Goal: Task Accomplishment & Management: Use online tool/utility

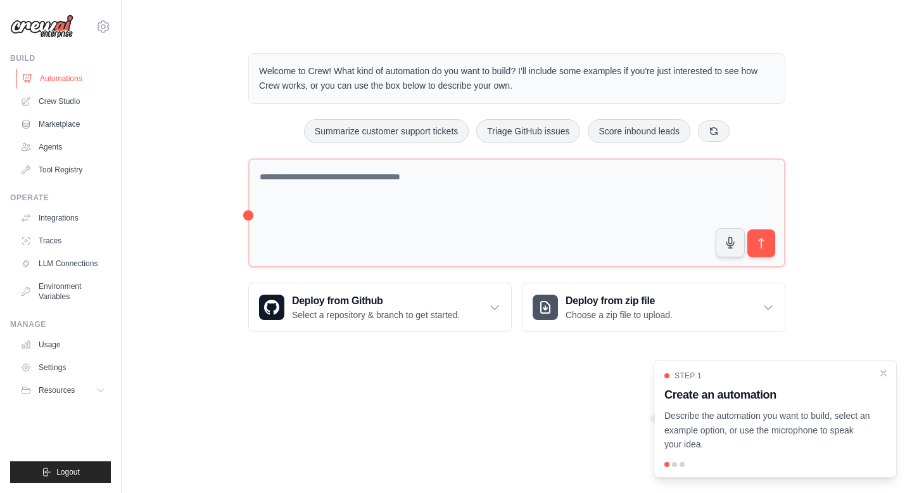
click at [66, 80] on link "Automations" at bounding box center [64, 78] width 96 height 20
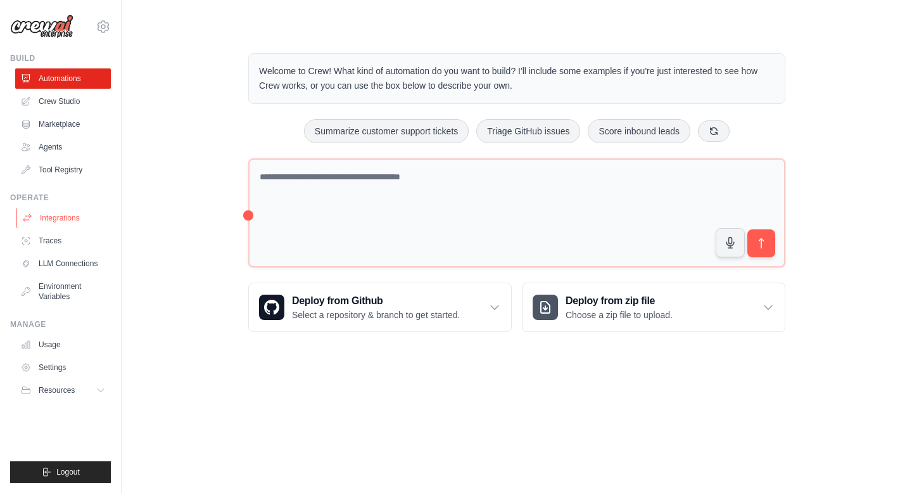
click at [75, 215] on link "Integrations" at bounding box center [64, 218] width 96 height 20
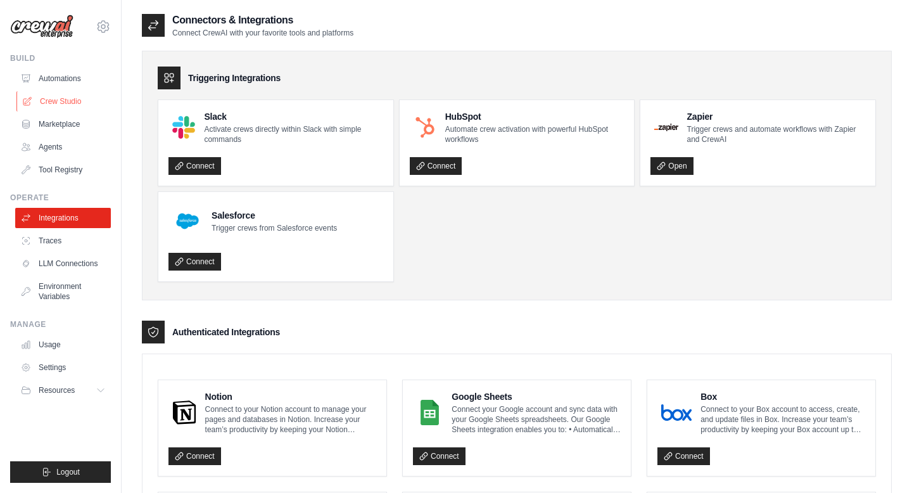
click at [68, 97] on link "Crew Studio" at bounding box center [64, 101] width 96 height 20
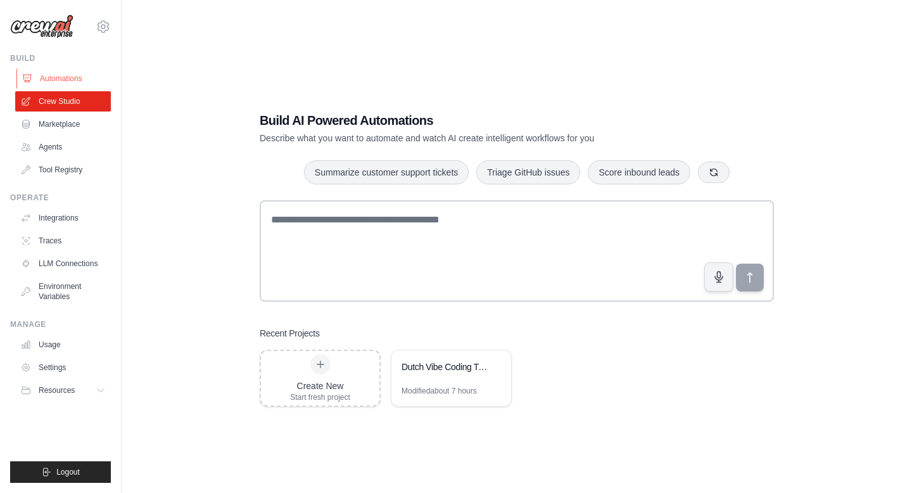
click at [70, 79] on link "Automations" at bounding box center [64, 78] width 96 height 20
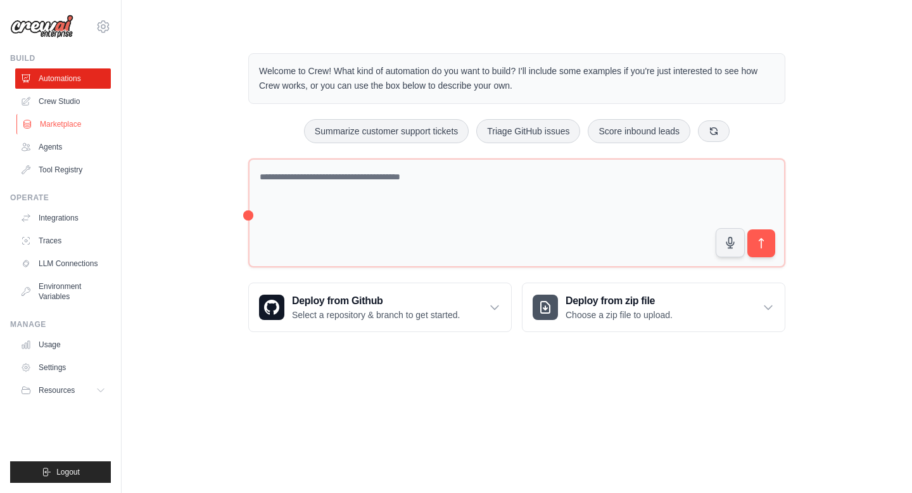
click at [64, 121] on link "Marketplace" at bounding box center [64, 124] width 96 height 20
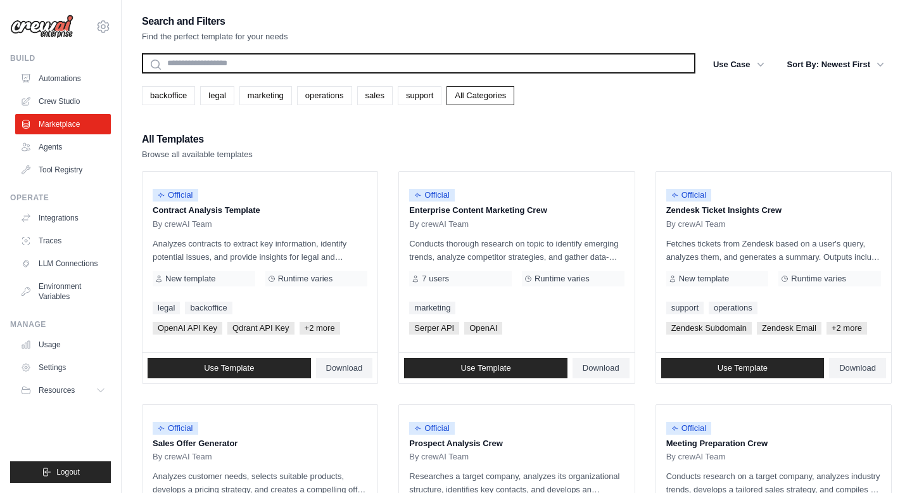
click at [281, 63] on input "text" at bounding box center [418, 63] width 553 height 20
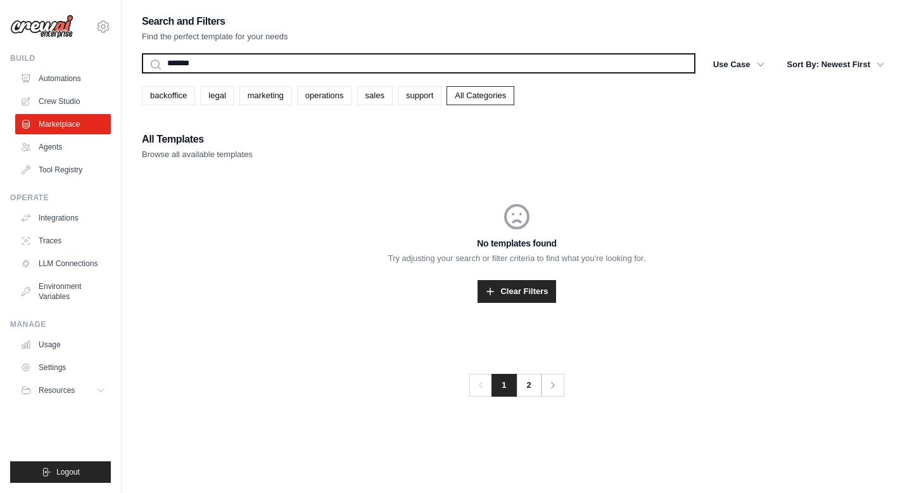
type input "*******"
click at [141, 73] on button "Search" at bounding box center [141, 73] width 1 height 1
click at [221, 59] on input "*******" at bounding box center [418, 63] width 553 height 20
click at [220, 59] on input "*******" at bounding box center [418, 63] width 553 height 20
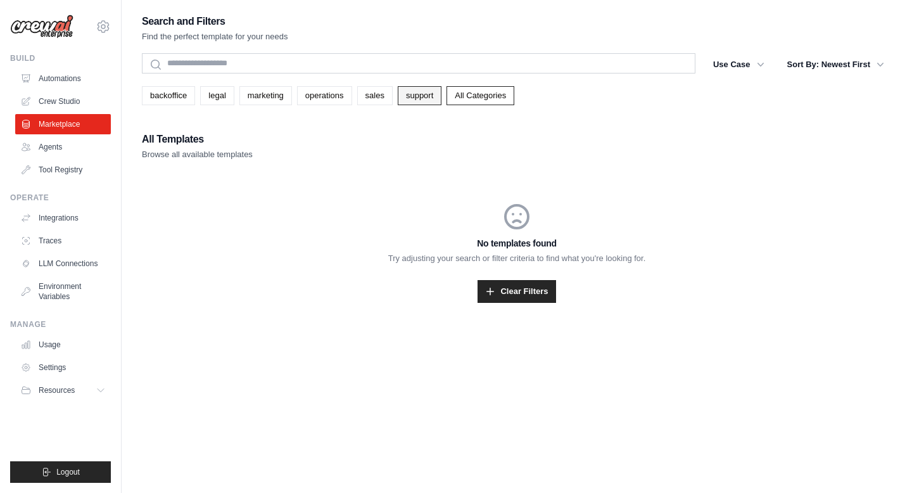
click at [410, 94] on link "support" at bounding box center [420, 95] width 44 height 19
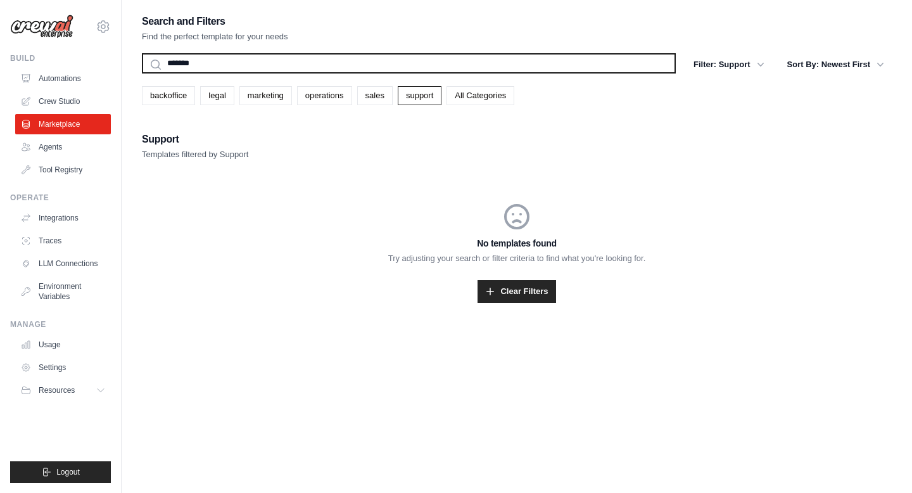
click at [486, 68] on input "*******" at bounding box center [409, 63] width 534 height 20
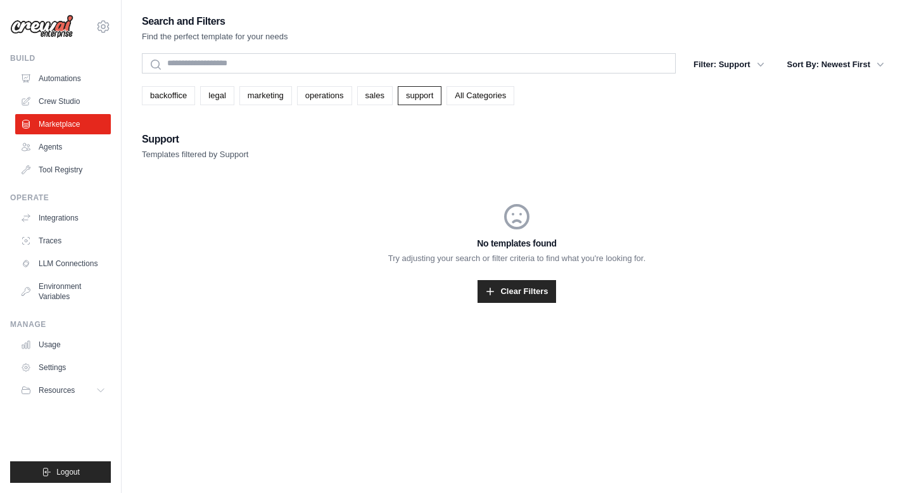
click at [420, 171] on div "No templates found Try adjusting your search or filter criteria to find what yo…" at bounding box center [517, 252] width 750 height 162
click at [467, 90] on link "All Categories" at bounding box center [480, 95] width 68 height 19
click at [72, 123] on link "Marketplace" at bounding box center [64, 124] width 96 height 20
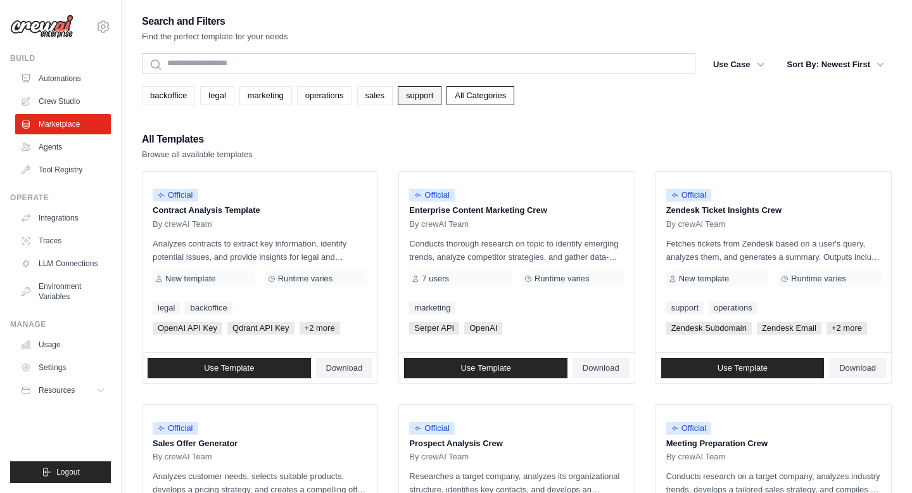
click at [417, 96] on link "support" at bounding box center [420, 95] width 44 height 19
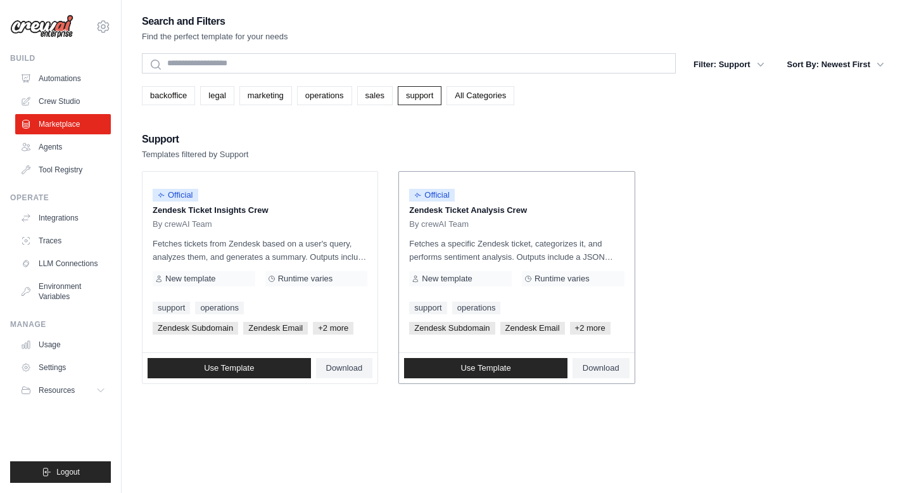
scroll to position [8, 0]
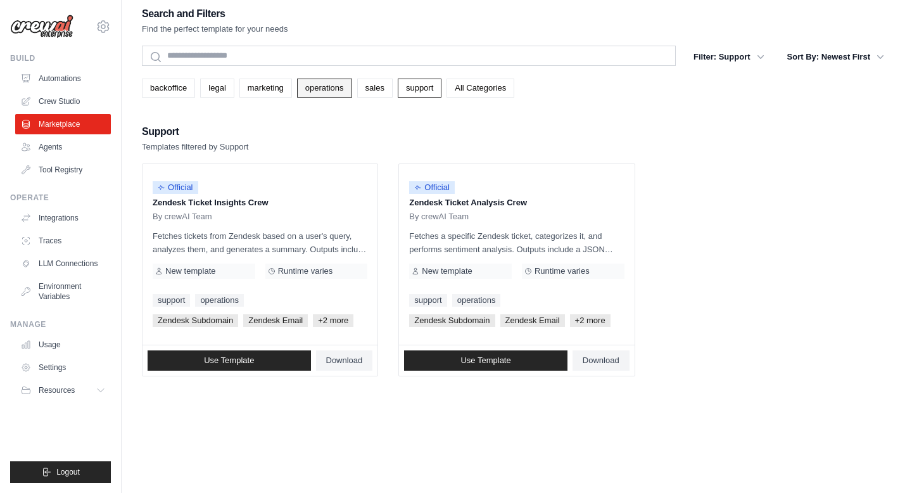
click at [339, 89] on link "operations" at bounding box center [324, 88] width 55 height 19
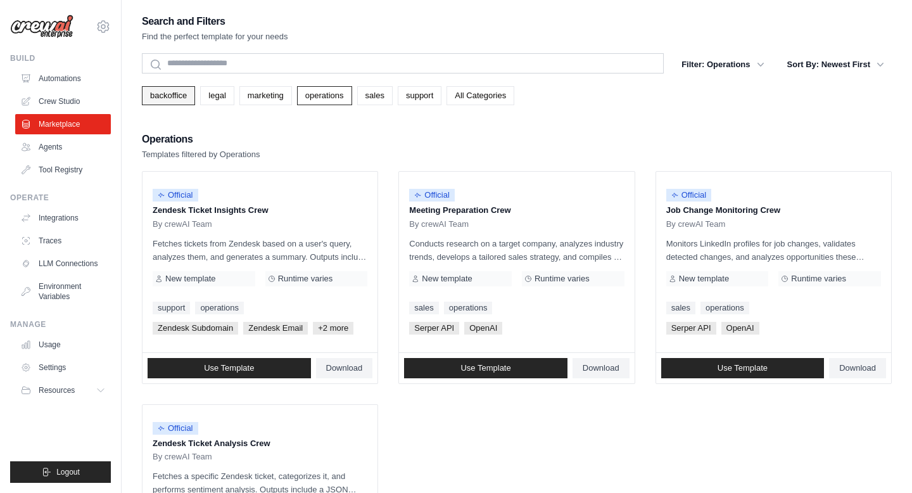
click at [176, 96] on link "backoffice" at bounding box center [168, 95] width 53 height 19
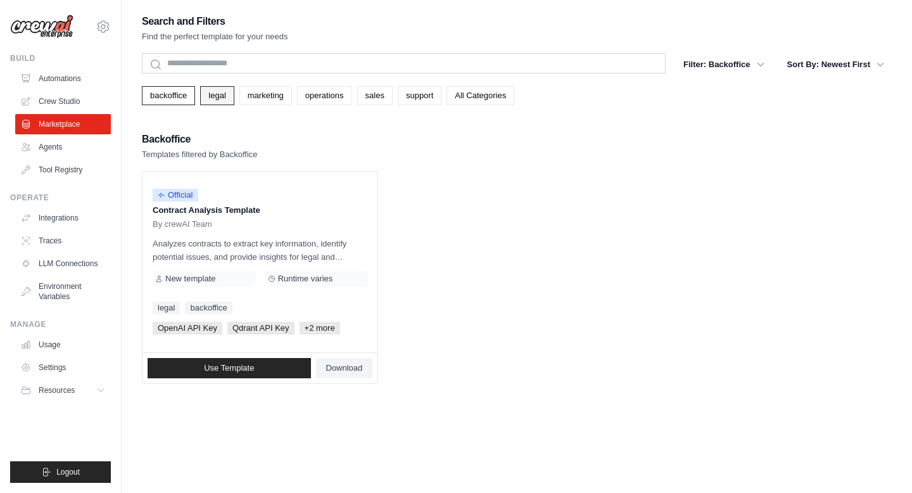
click at [219, 92] on link "legal" at bounding box center [217, 95] width 34 height 19
click at [280, 101] on link "marketing" at bounding box center [265, 95] width 53 height 19
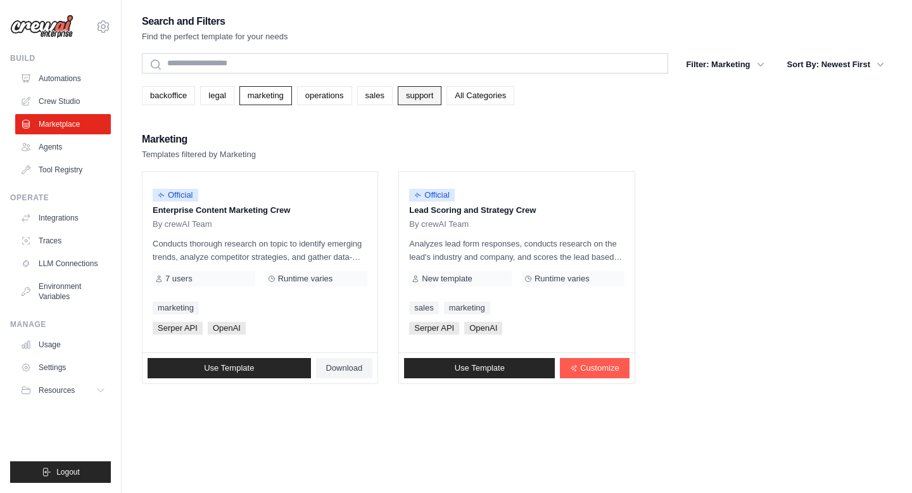
click at [429, 96] on link "support" at bounding box center [420, 95] width 44 height 19
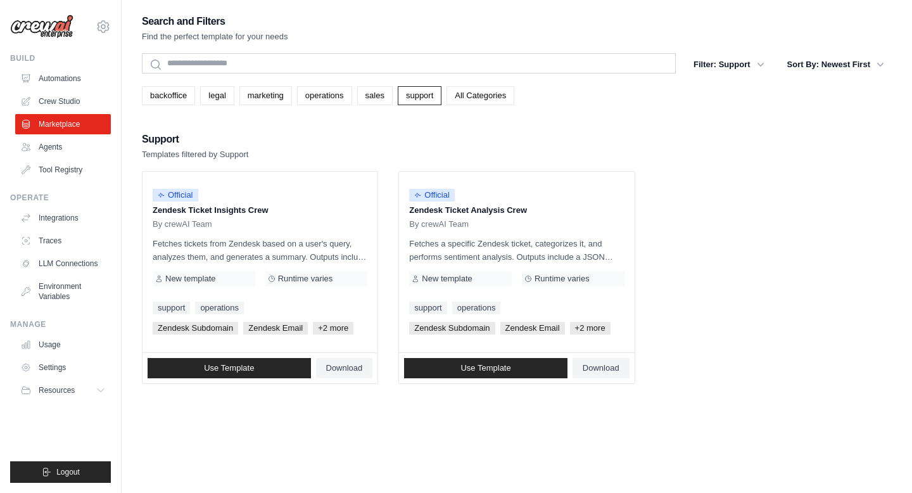
click at [472, 95] on link "All Categories" at bounding box center [480, 95] width 68 height 19
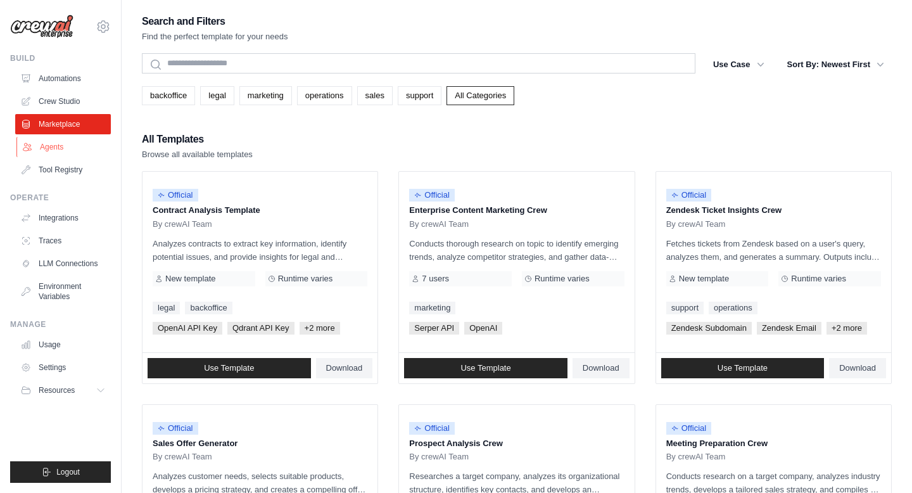
click at [63, 145] on link "Agents" at bounding box center [64, 147] width 96 height 20
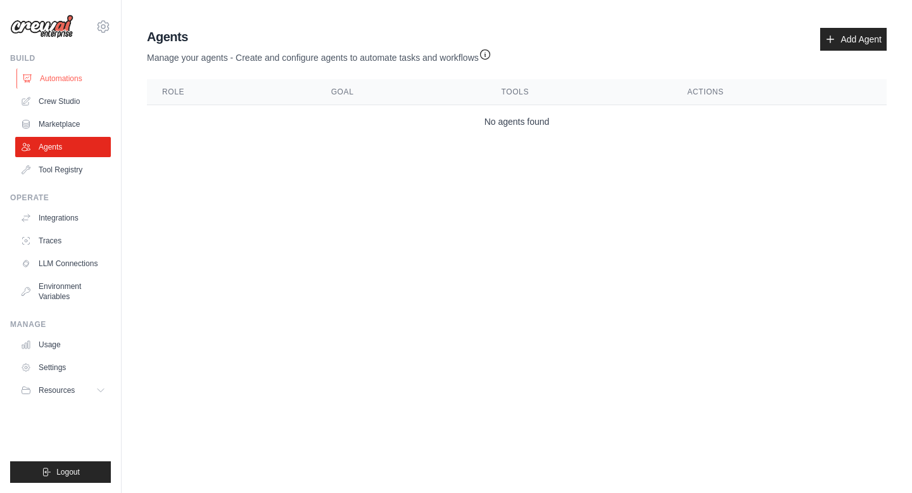
click at [66, 74] on link "Automations" at bounding box center [64, 78] width 96 height 20
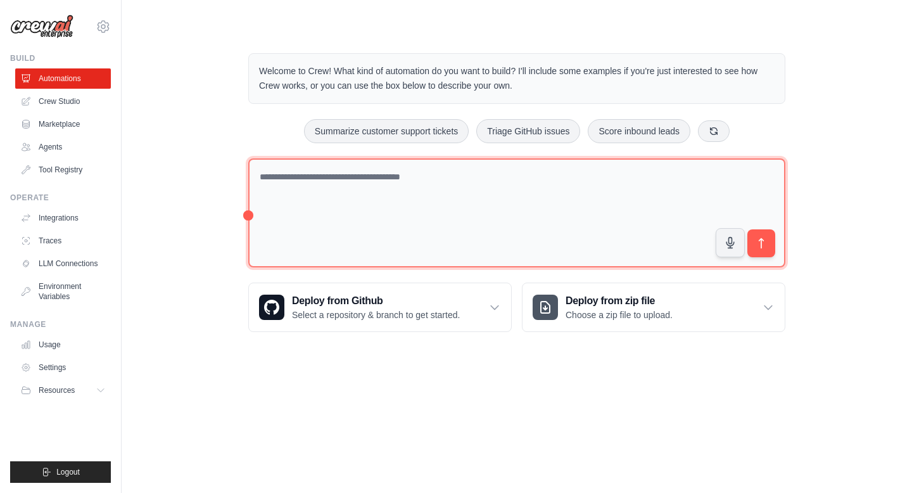
click at [410, 179] on textarea at bounding box center [516, 213] width 537 height 110
click at [437, 173] on textarea "**********" at bounding box center [516, 213] width 537 height 110
paste textarea "**********"
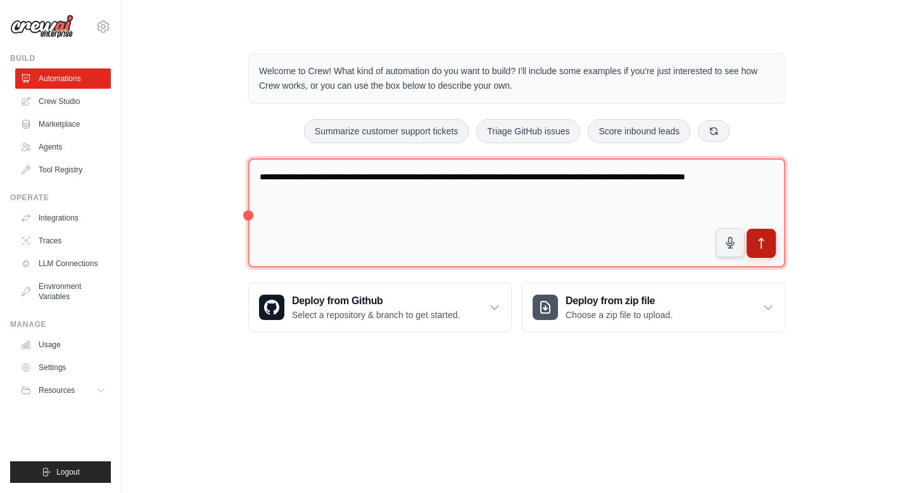
type textarea "**********"
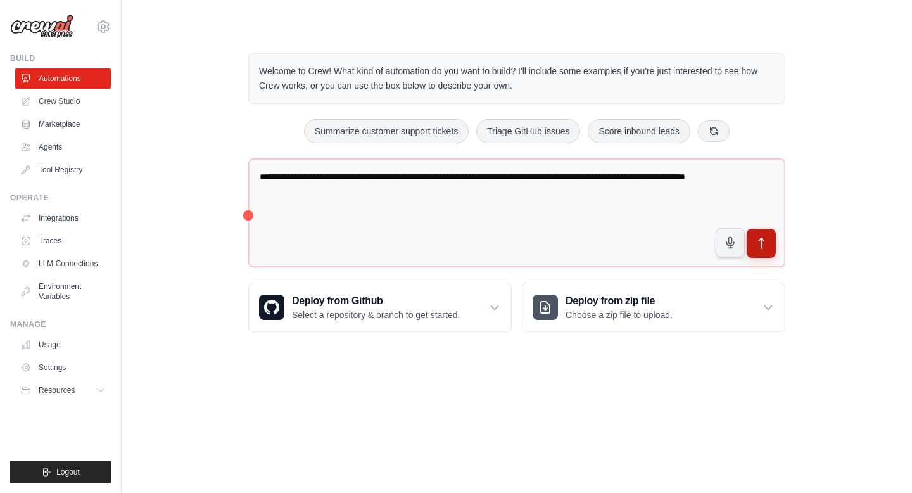
click at [762, 248] on icon "submit" at bounding box center [761, 243] width 13 height 13
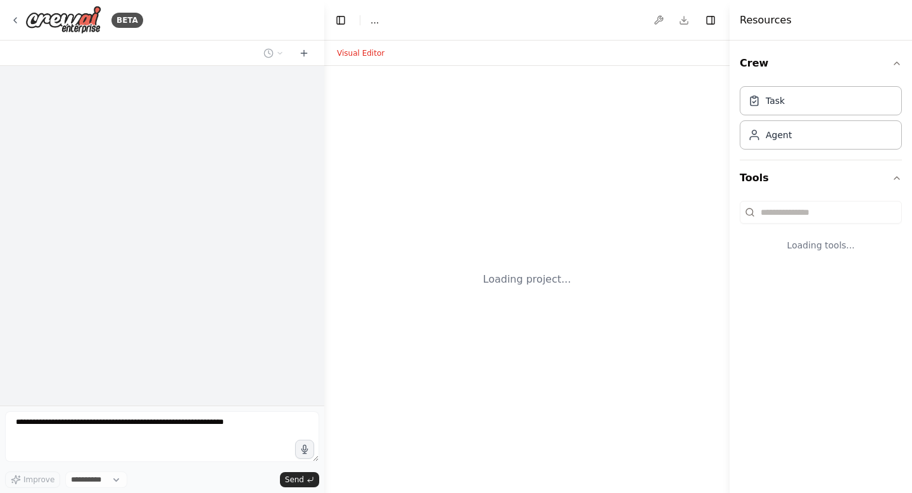
select select "****"
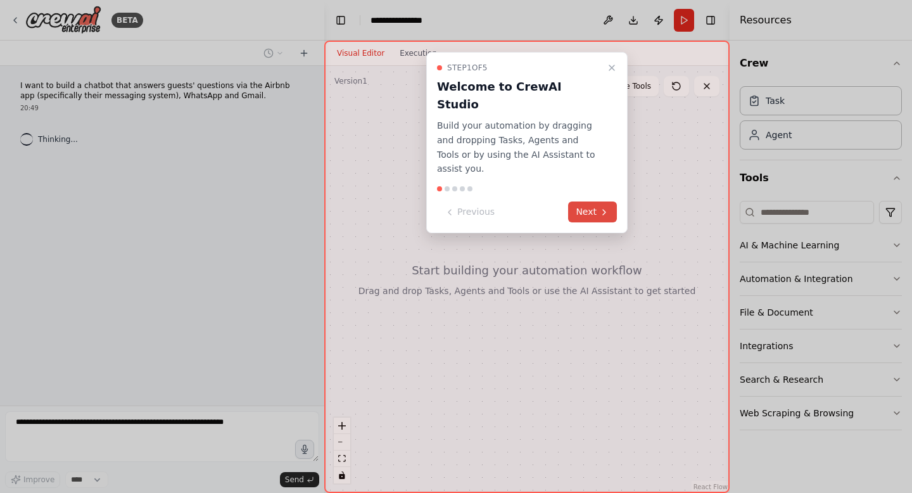
click at [593, 201] on button "Next" at bounding box center [592, 211] width 49 height 21
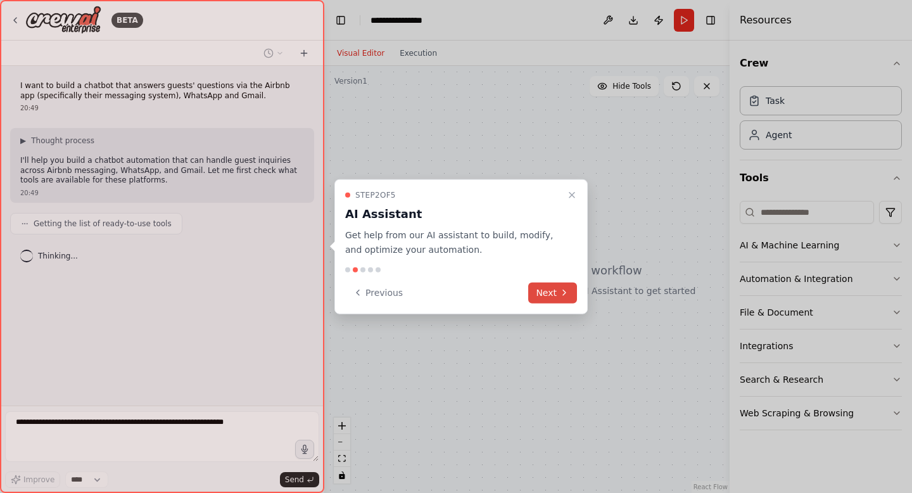
click at [551, 296] on button "Next" at bounding box center [552, 292] width 49 height 21
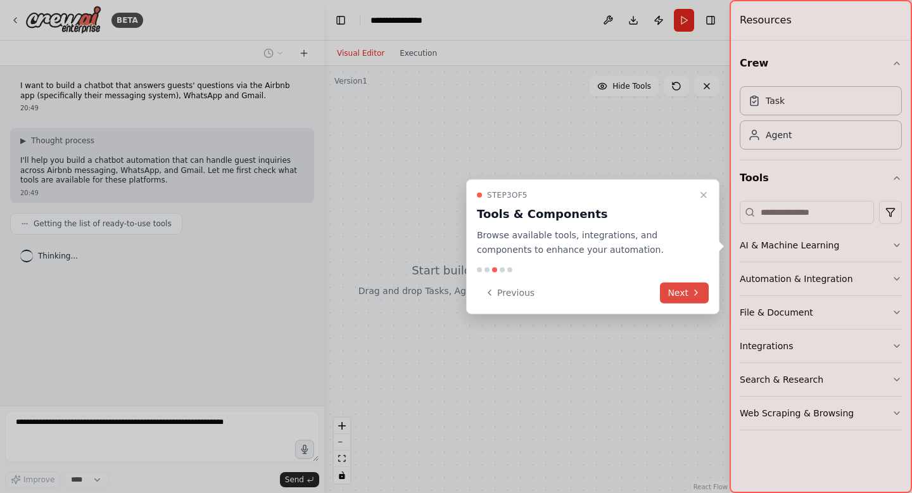
click at [702, 292] on button "Next" at bounding box center [684, 292] width 49 height 21
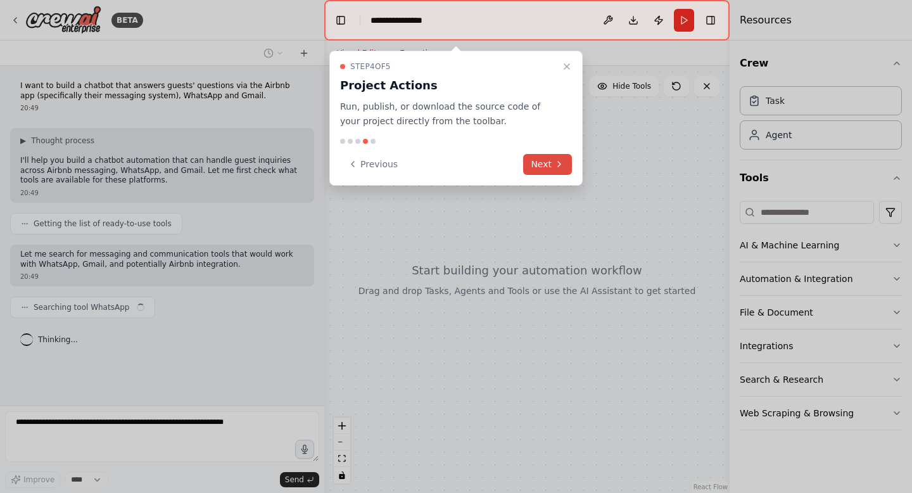
click at [541, 160] on button "Next" at bounding box center [547, 164] width 49 height 21
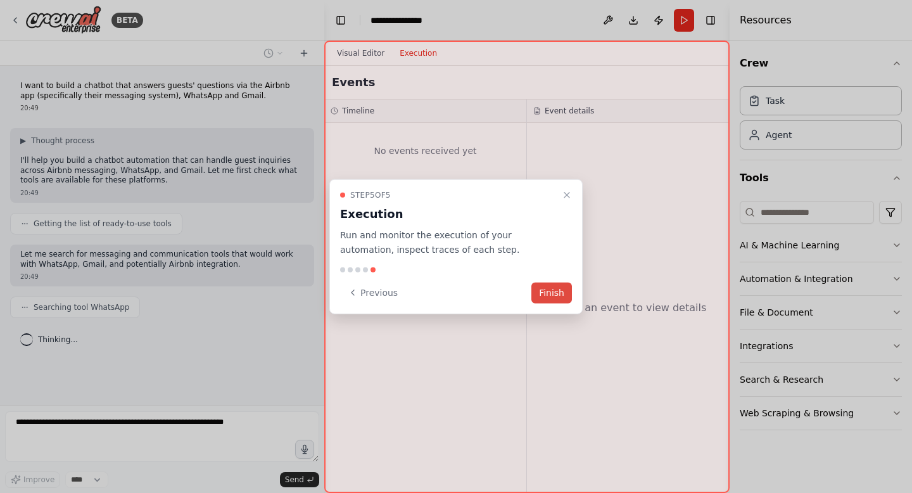
click at [548, 287] on button "Finish" at bounding box center [551, 292] width 41 height 21
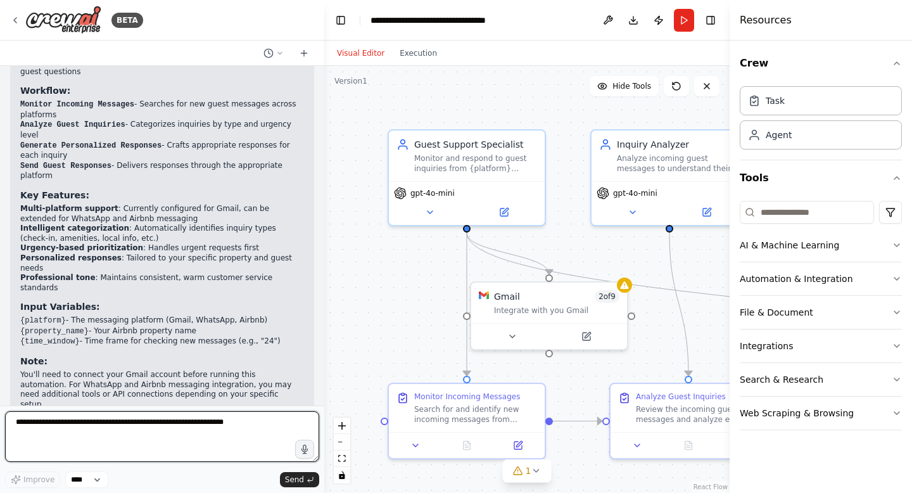
scroll to position [1243, 0]
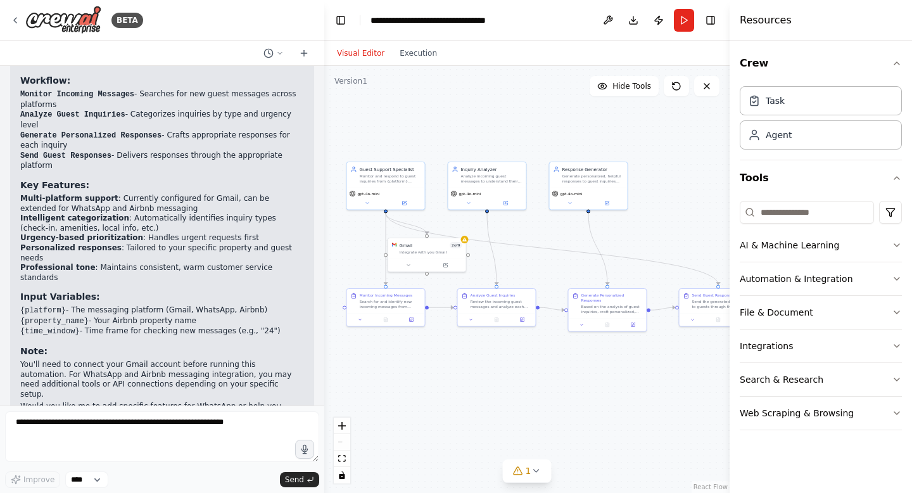
drag, startPoint x: 529, startPoint y: 334, endPoint x: 396, endPoint y: 383, distance: 141.8
click at [396, 383] on div ".deletable-edge-delete-btn { width: 20px; height: 20px; border: 0px solid #ffff…" at bounding box center [526, 279] width 405 height 427
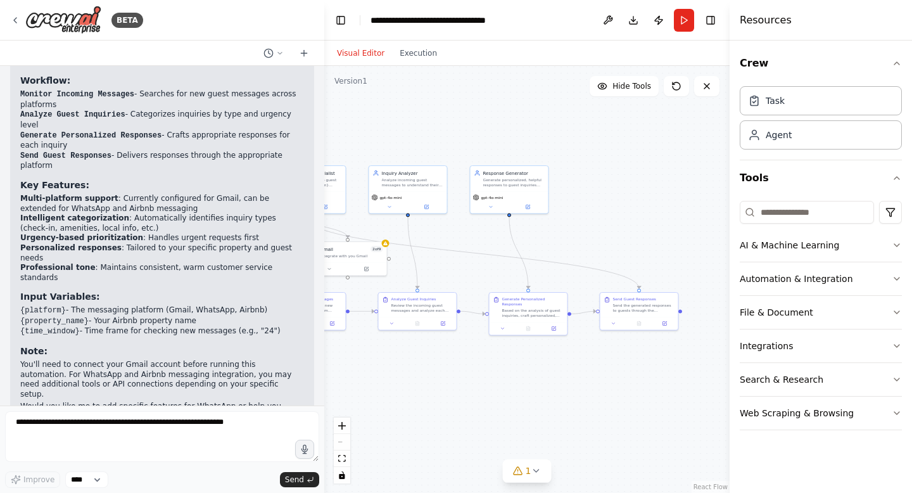
drag, startPoint x: 465, startPoint y: 369, endPoint x: 453, endPoint y: 366, distance: 12.4
click at [453, 366] on div ".deletable-edge-delete-btn { width: 20px; height: 20px; border: 0px solid #ffff…" at bounding box center [526, 279] width 405 height 427
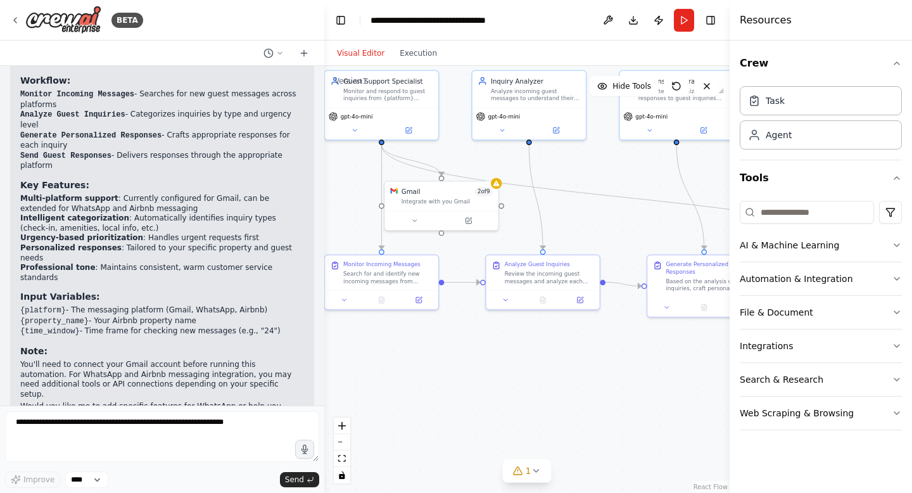
drag, startPoint x: 453, startPoint y: 366, endPoint x: 514, endPoint y: 367, distance: 61.4
click at [514, 367] on div ".deletable-edge-delete-btn { width: 20px; height: 20px; border: 0px solid #ffff…" at bounding box center [526, 279] width 405 height 427
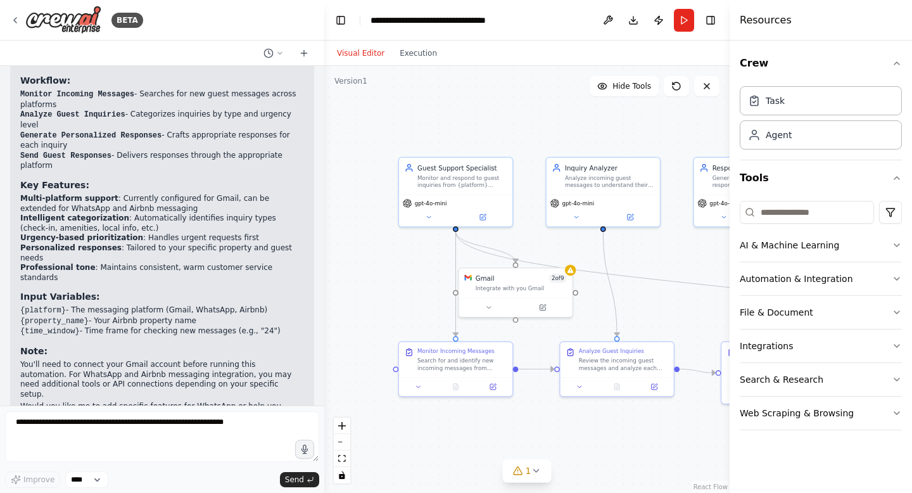
drag, startPoint x: 601, startPoint y: 187, endPoint x: 675, endPoint y: 273, distance: 114.1
click at [675, 273] on div ".deletable-edge-delete-btn { width: 20px; height: 20px; border: 0px solid #ffff…" at bounding box center [526, 279] width 405 height 427
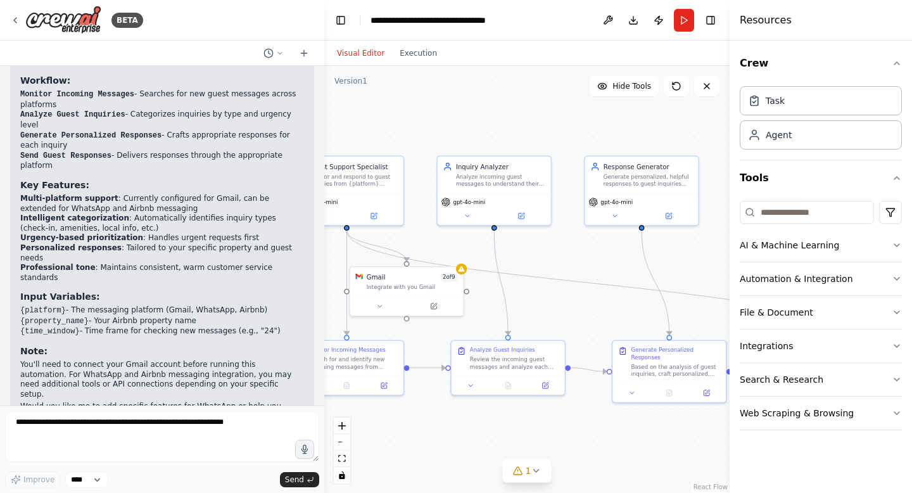
drag, startPoint x: 416, startPoint y: 289, endPoint x: 304, endPoint y: 286, distance: 112.1
click at [304, 287] on div "BETA I want to build a chatbot that answers guests' questions via the Airbnb ap…" at bounding box center [456, 246] width 912 height 493
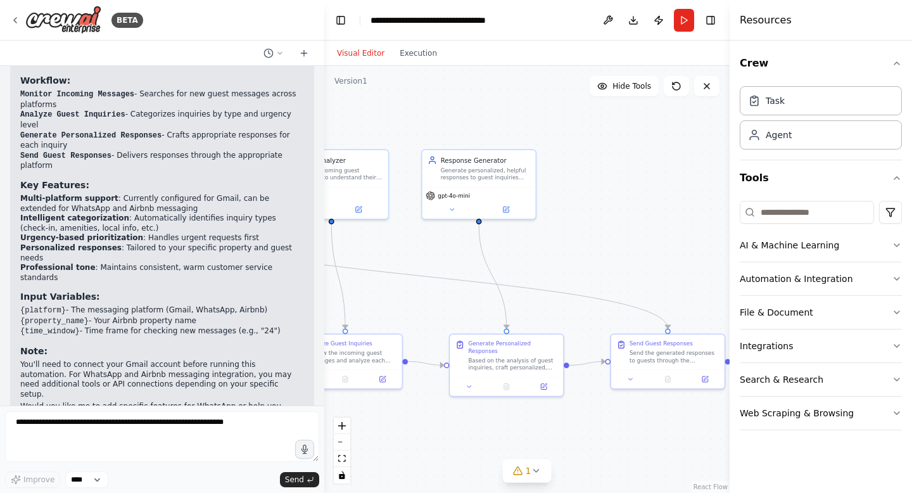
drag, startPoint x: 517, startPoint y: 258, endPoint x: 338, endPoint y: 254, distance: 178.6
click at [339, 253] on div ".deletable-edge-delete-btn { width: 20px; height: 20px; border: 0px solid #ffff…" at bounding box center [526, 279] width 405 height 427
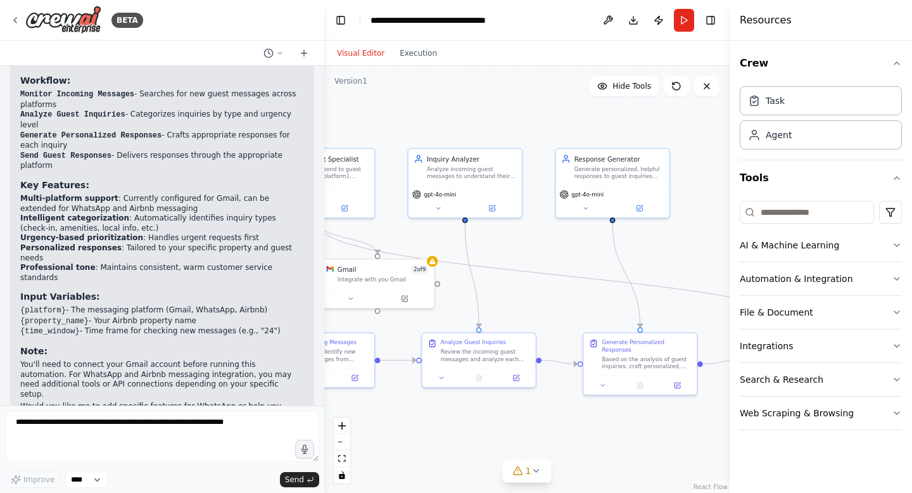
drag, startPoint x: 503, startPoint y: 240, endPoint x: 654, endPoint y: 238, distance: 151.3
click at [654, 238] on div ".deletable-edge-delete-btn { width: 20px; height: 20px; border: 0px solid #ffff…" at bounding box center [526, 279] width 405 height 427
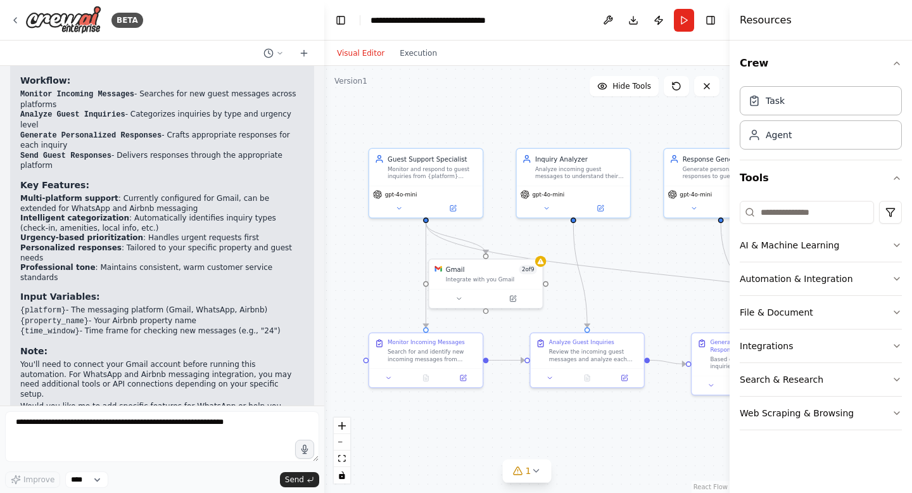
drag, startPoint x: 572, startPoint y: 254, endPoint x: 681, endPoint y: 254, distance: 108.3
click at [681, 254] on div ".deletable-edge-delete-btn { width: 20px; height: 20px; border: 0px solid #ffff…" at bounding box center [526, 279] width 405 height 427
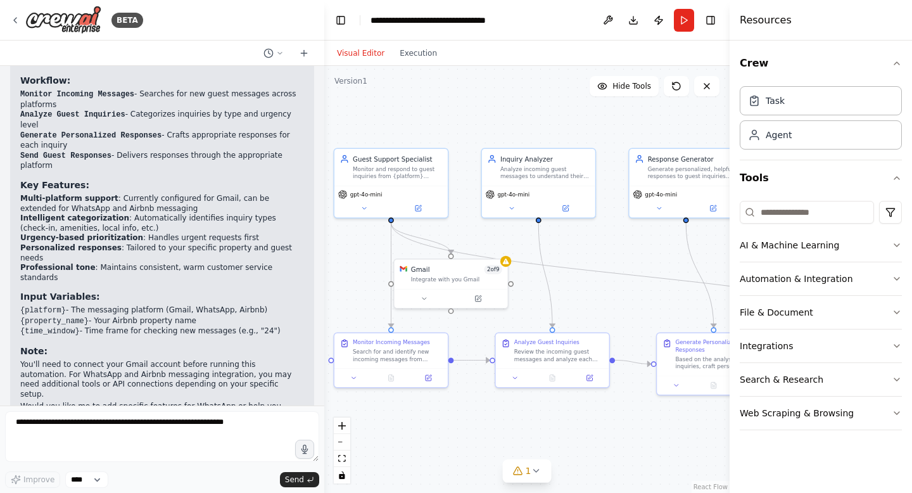
drag, startPoint x: 658, startPoint y: 254, endPoint x: 592, endPoint y: 253, distance: 65.8
click at [592, 253] on div ".deletable-edge-delete-btn { width: 20px; height: 20px; border: 0px solid #ffff…" at bounding box center [526, 279] width 405 height 427
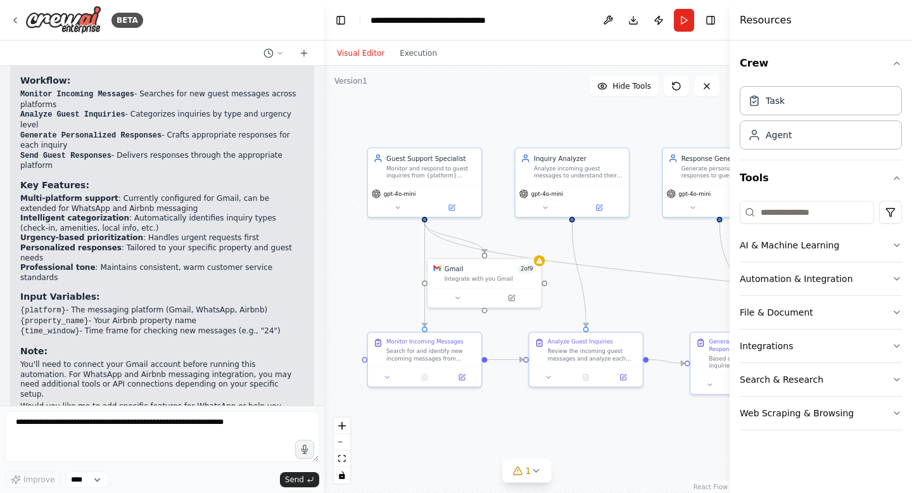
drag, startPoint x: 542, startPoint y: 261, endPoint x: 606, endPoint y: 261, distance: 64.6
click at [606, 261] on div ".deletable-edge-delete-btn { width: 20px; height: 20px; border: 0px solid #ffff…" at bounding box center [526, 279] width 405 height 427
click at [452, 351] on div "Search for and identify new incoming messages from guests across {platform} for…" at bounding box center [430, 352] width 89 height 15
click at [455, 378] on button at bounding box center [462, 375] width 32 height 11
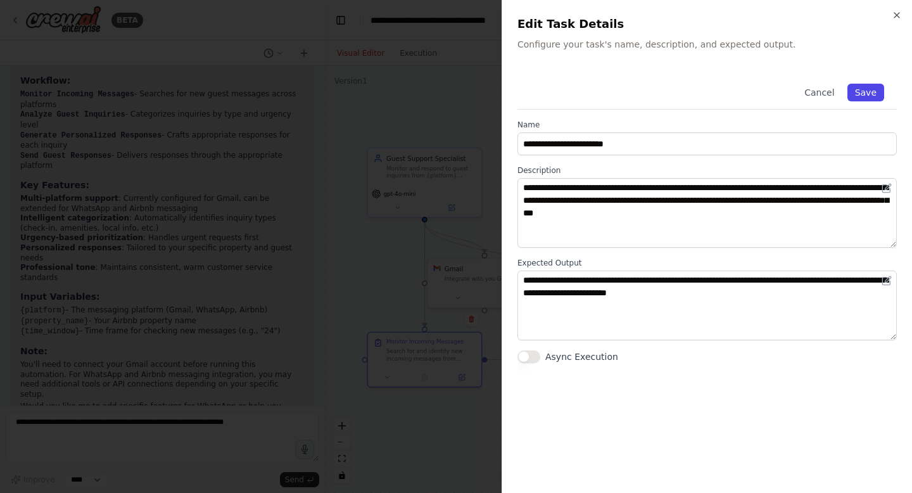
click at [857, 97] on button "Save" at bounding box center [865, 93] width 37 height 18
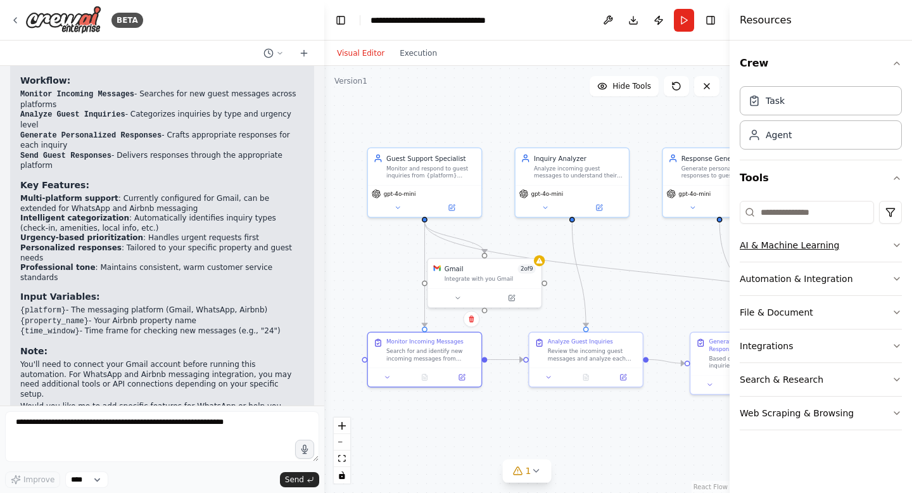
click at [864, 247] on button "AI & Machine Learning" at bounding box center [820, 245] width 162 height 33
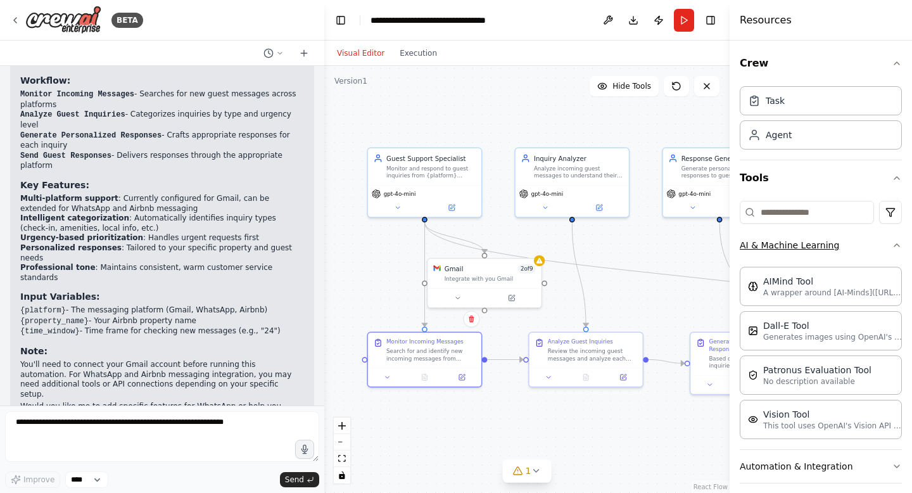
click at [864, 247] on button "AI & Machine Learning" at bounding box center [820, 245] width 162 height 33
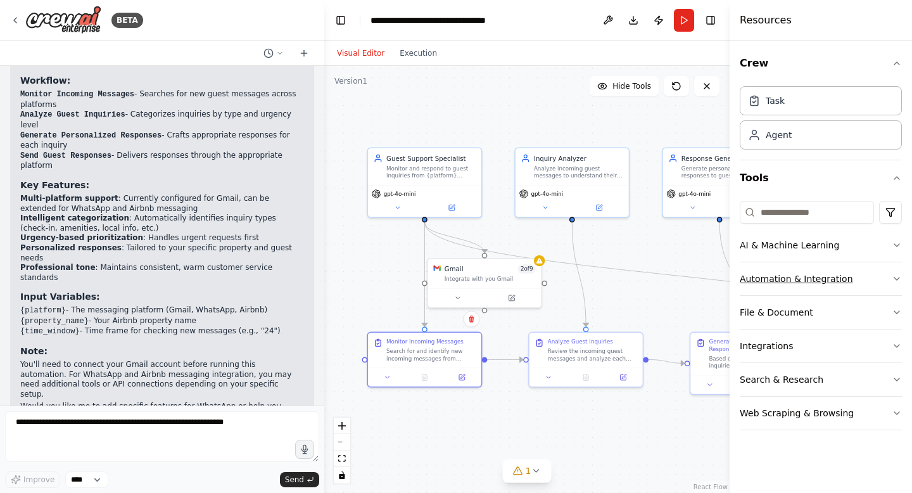
click at [859, 276] on button "Automation & Integration" at bounding box center [820, 278] width 162 height 33
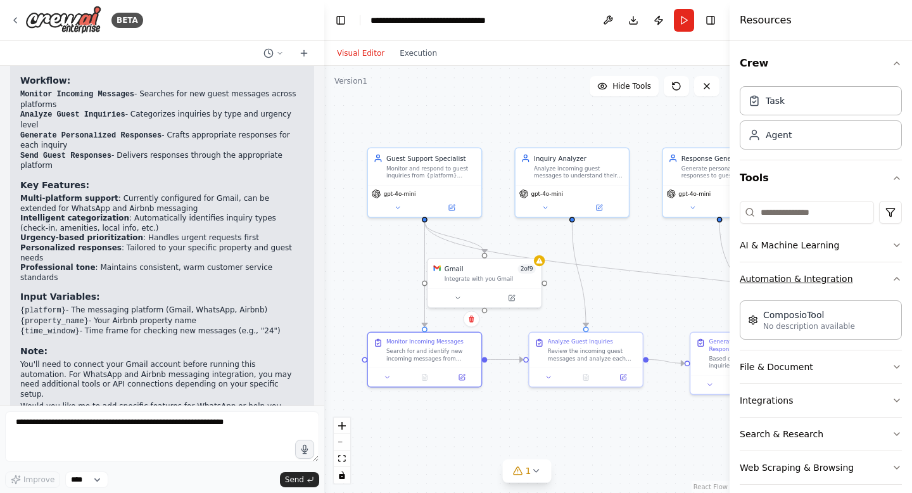
click at [857, 278] on button "Automation & Integration" at bounding box center [820, 278] width 162 height 33
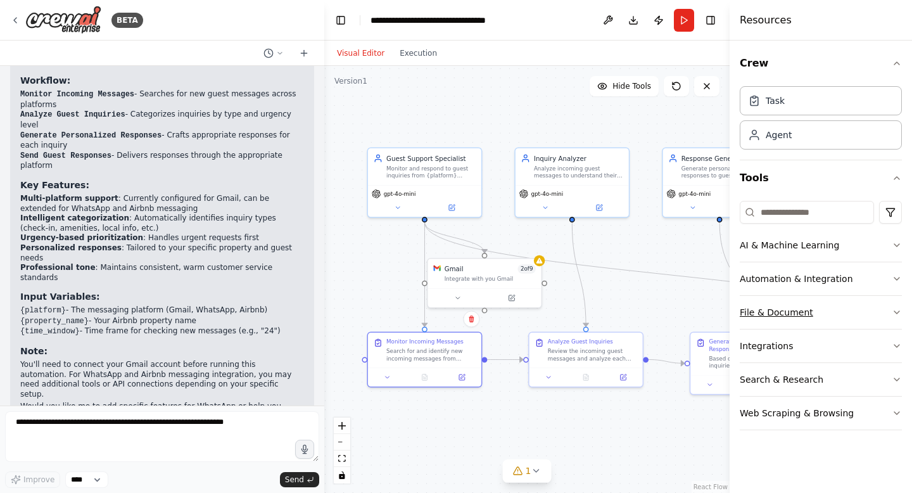
click at [854, 311] on button "File & Document" at bounding box center [820, 312] width 162 height 33
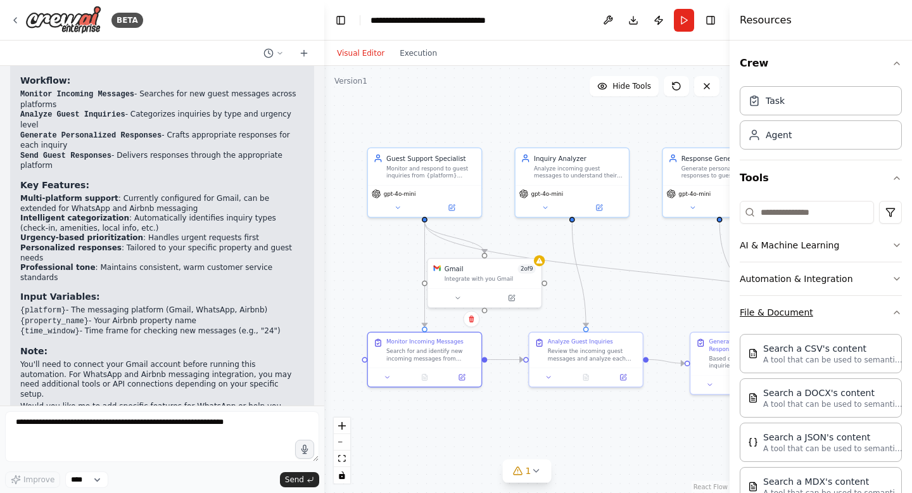
click at [854, 311] on button "File & Document" at bounding box center [820, 312] width 162 height 33
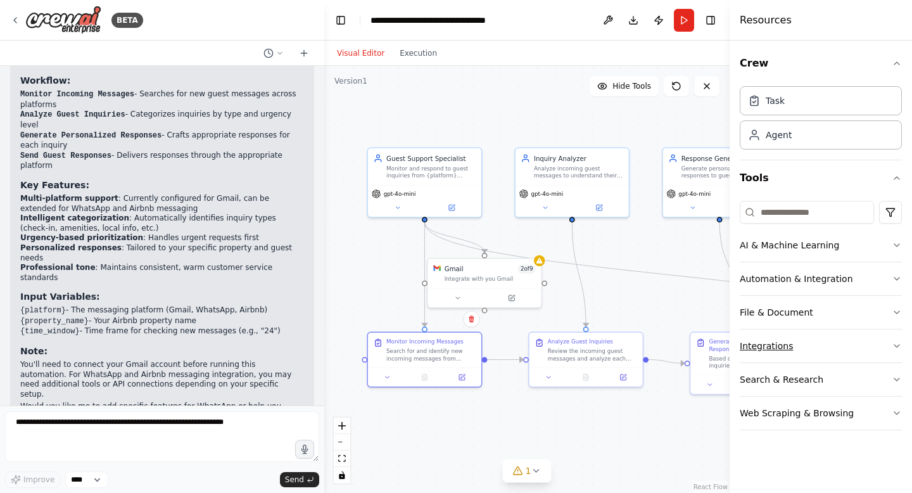
click at [876, 338] on button "Integrations" at bounding box center [820, 345] width 162 height 33
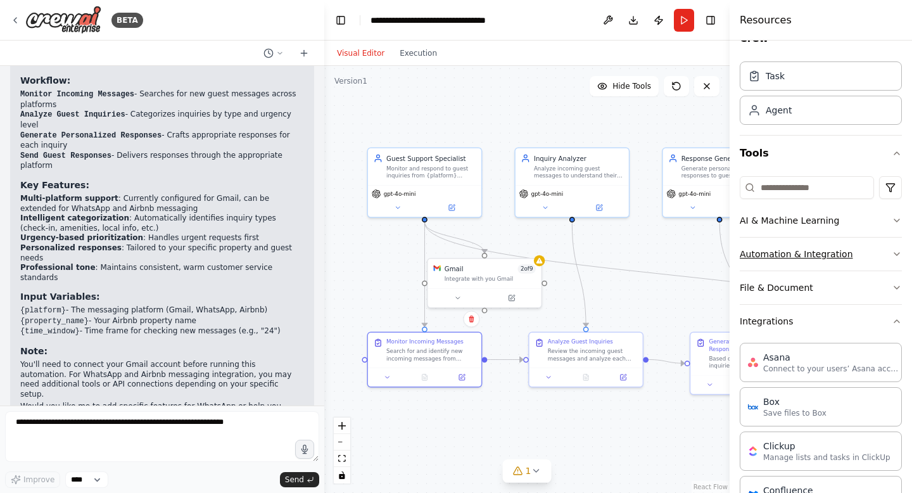
scroll to position [23, 0]
click at [886, 321] on button "Integrations" at bounding box center [820, 322] width 162 height 33
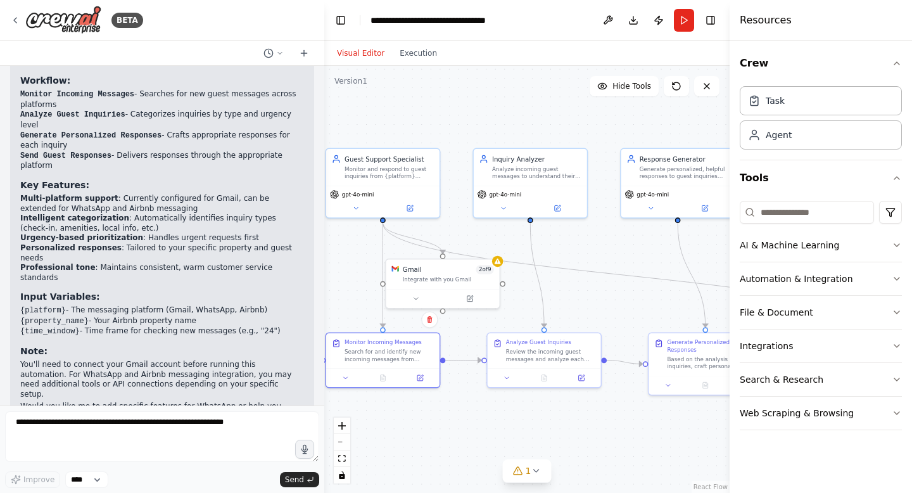
drag, startPoint x: 666, startPoint y: 289, endPoint x: 622, endPoint y: 291, distance: 44.4
click at [620, 291] on div ".deletable-edge-delete-btn { width: 20px; height: 20px; border: 0px solid #ffff…" at bounding box center [526, 279] width 405 height 427
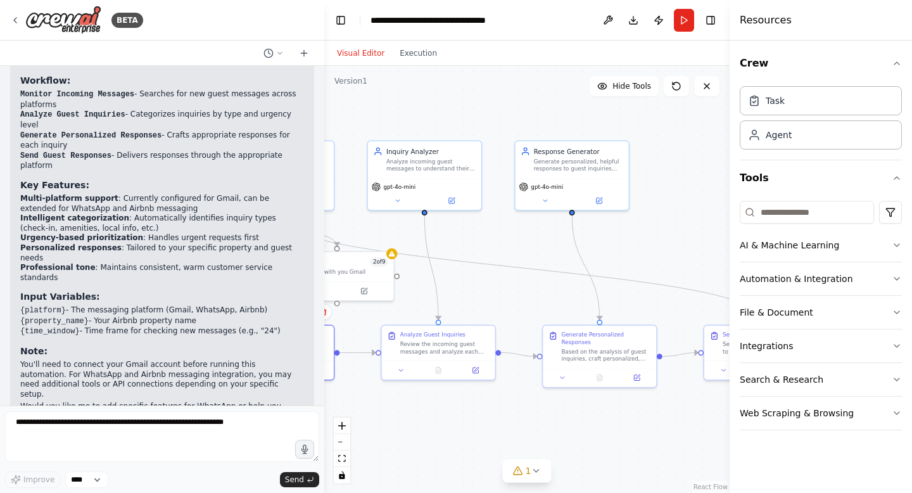
drag, startPoint x: 622, startPoint y: 291, endPoint x: 511, endPoint y: 284, distance: 111.0
click at [511, 284] on div ".deletable-edge-delete-btn { width: 20px; height: 20px; border: 0px solid #ffff…" at bounding box center [526, 279] width 405 height 427
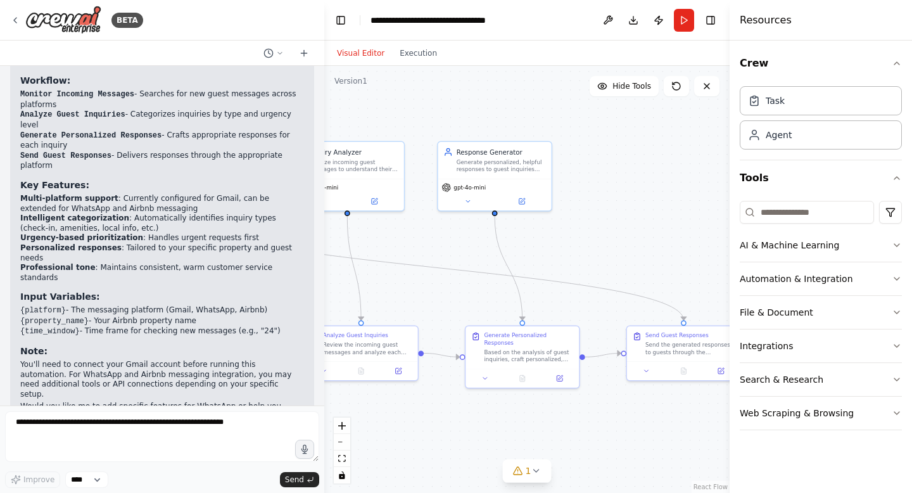
drag, startPoint x: 629, startPoint y: 236, endPoint x: 488, endPoint y: 236, distance: 141.2
click at [491, 236] on div ".deletable-edge-delete-btn { width: 20px; height: 20px; border: 0px solid #ffff…" at bounding box center [526, 279] width 405 height 427
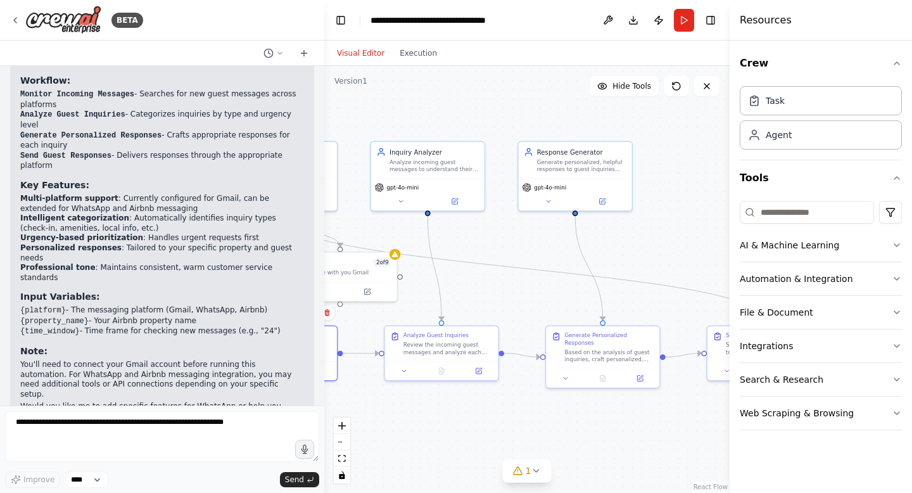
drag, startPoint x: 520, startPoint y: 241, endPoint x: 715, endPoint y: 242, distance: 194.4
click at [715, 242] on div ".deletable-edge-delete-btn { width: 20px; height: 20px; border: 0px solid #ffff…" at bounding box center [526, 279] width 405 height 427
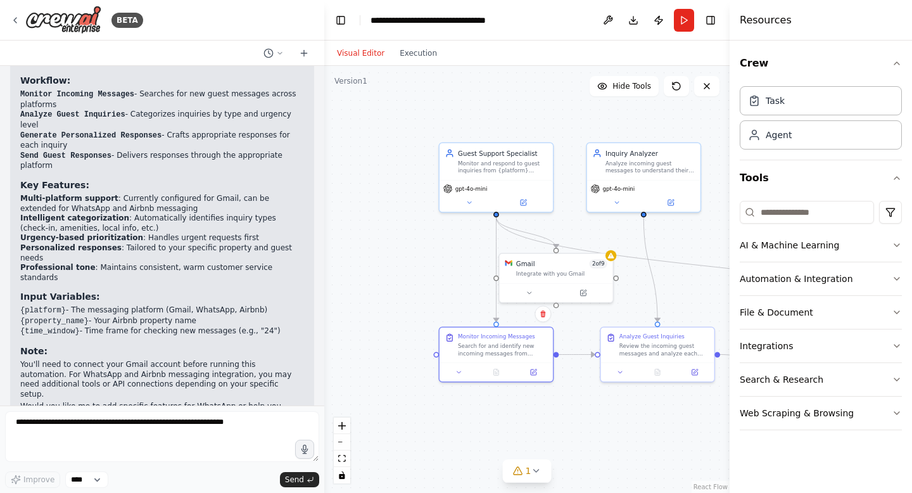
drag, startPoint x: 555, startPoint y: 242, endPoint x: 734, endPoint y: 244, distance: 179.2
click at [734, 243] on div "BETA I want to build a chatbot that answers guests' questions via the Airbnb ap…" at bounding box center [456, 246] width 912 height 493
click at [544, 275] on div "Integrate with you Gmail" at bounding box center [568, 273] width 91 height 8
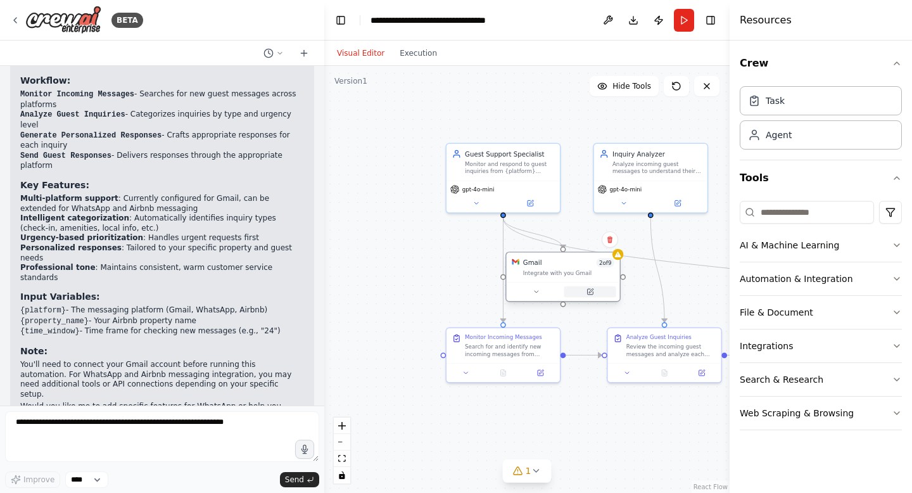
click at [589, 294] on icon at bounding box center [590, 292] width 6 height 6
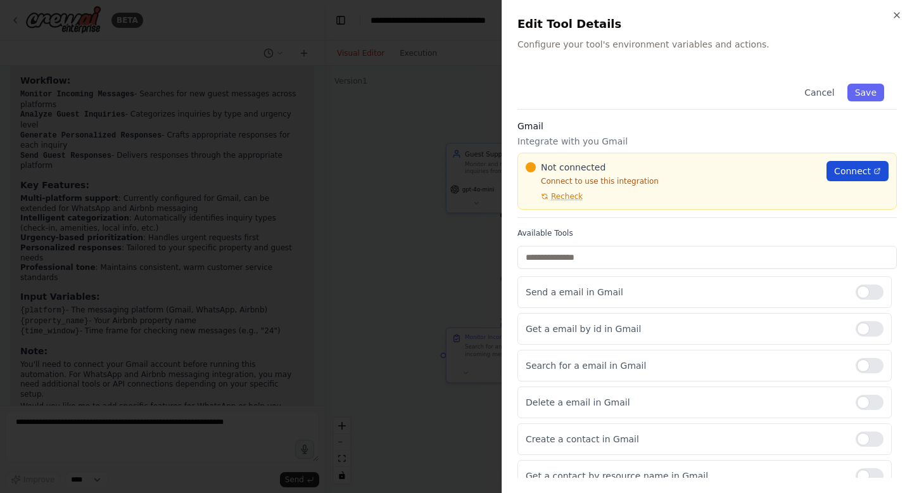
click at [865, 170] on span "Connect" at bounding box center [852, 171] width 37 height 13
click at [896, 10] on icon "button" at bounding box center [896, 15] width 10 height 10
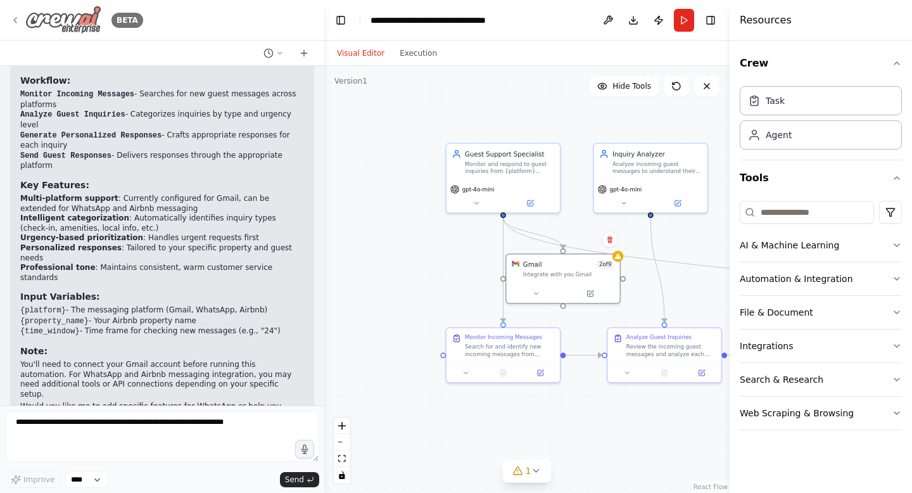
click at [58, 22] on img at bounding box center [63, 20] width 76 height 28
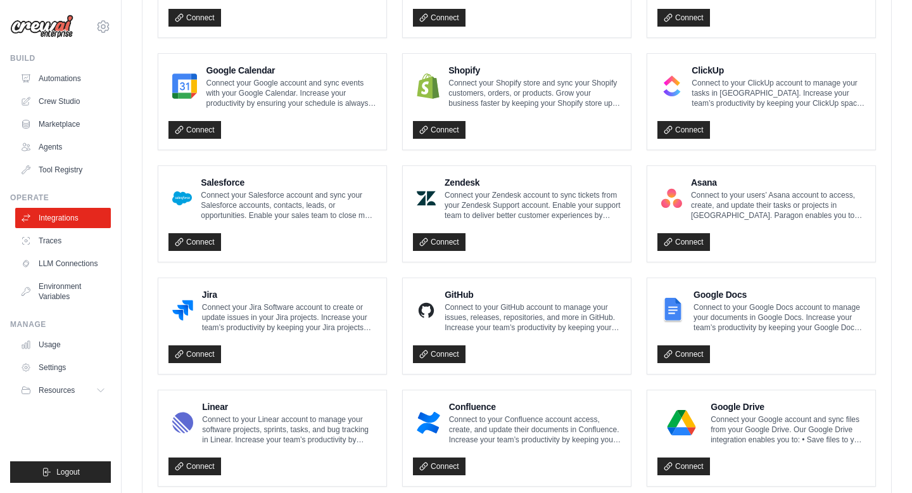
scroll to position [696, 0]
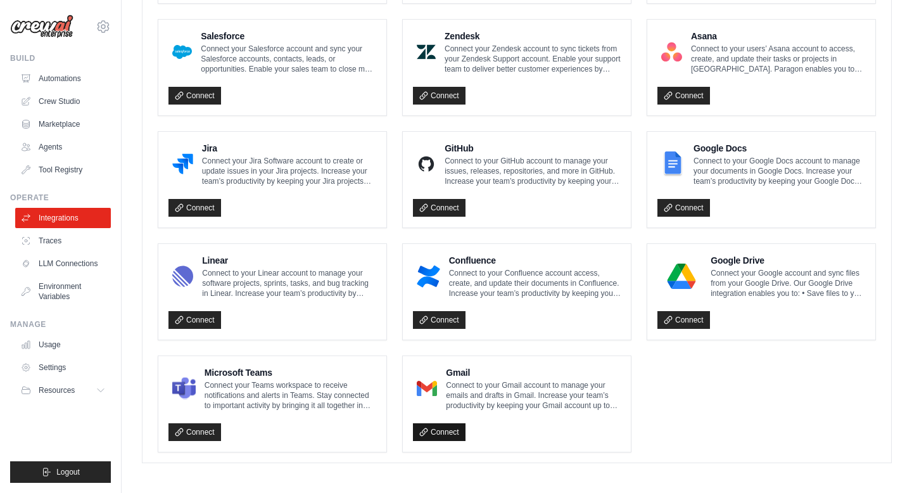
click at [441, 426] on link "Connect" at bounding box center [439, 432] width 53 height 18
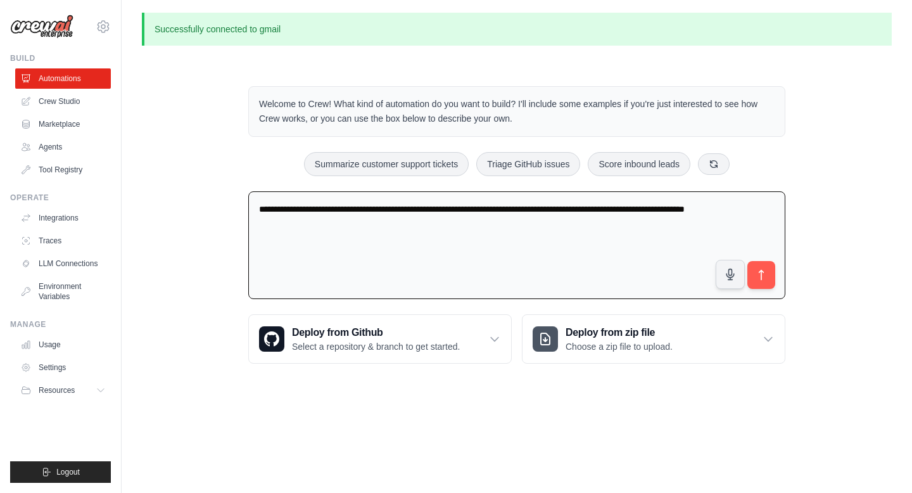
drag, startPoint x: 297, startPoint y: 230, endPoint x: 243, endPoint y: 207, distance: 58.7
click at [243, 207] on div "**********" at bounding box center [516, 225] width 567 height 318
